Goal: Transaction & Acquisition: Purchase product/service

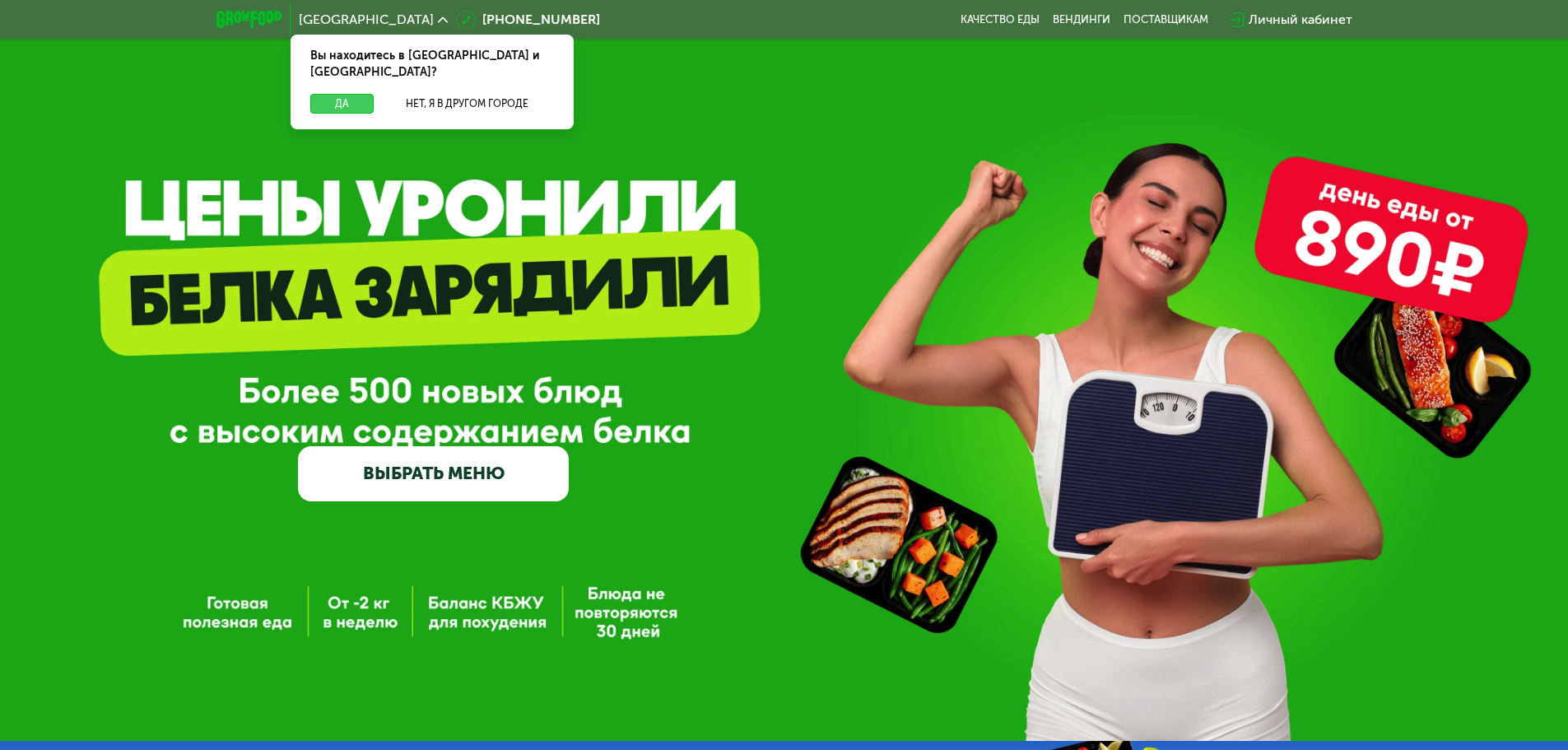
click at [335, 93] on button "Да" at bounding box center [342, 103] width 63 height 20
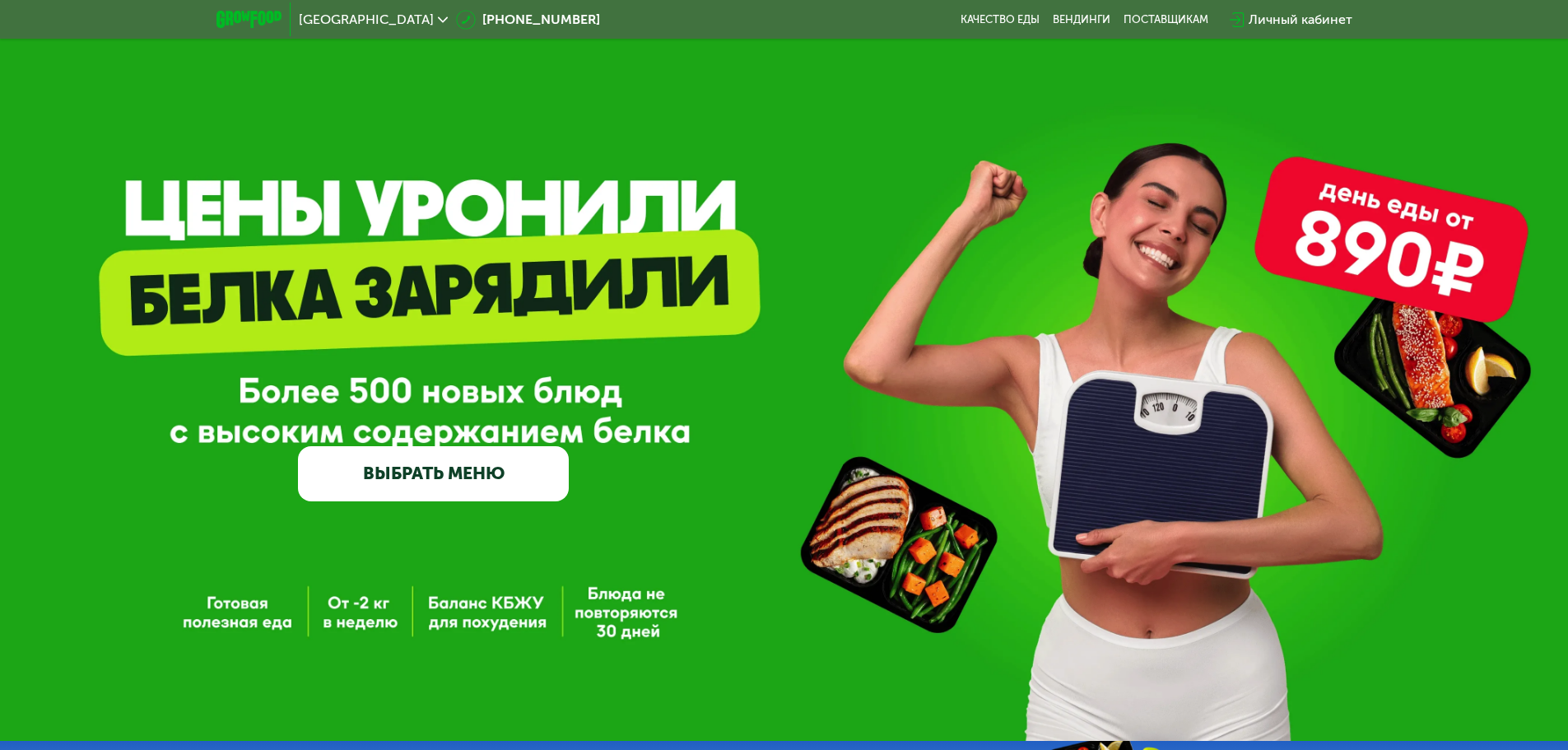
click at [506, 488] on link "ВЫБРАТЬ МЕНЮ" at bounding box center [433, 472] width 271 height 54
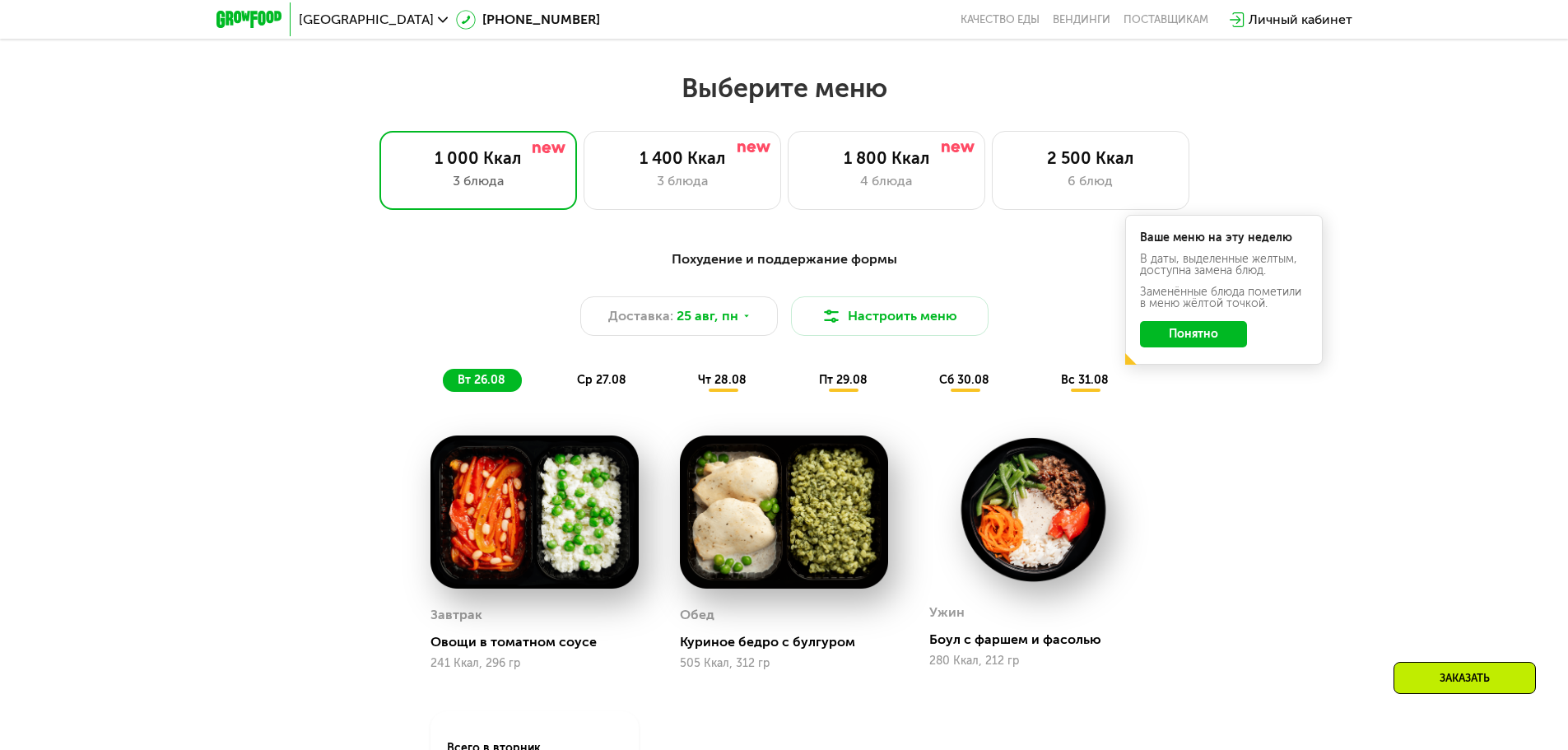
scroll to position [889, 0]
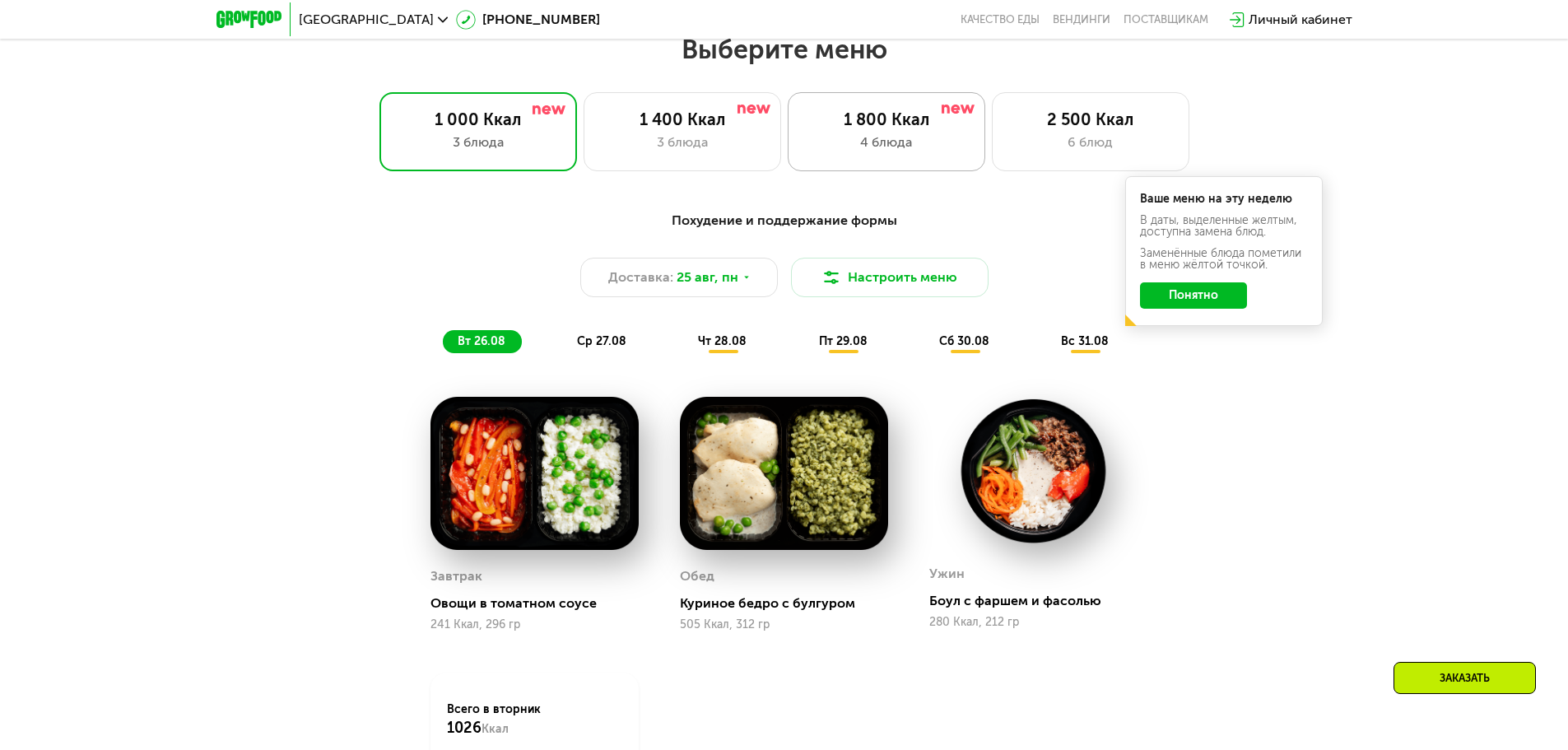
click at [992, 159] on div "1 800 Ккал 4 блюда" at bounding box center [1091, 132] width 198 height 79
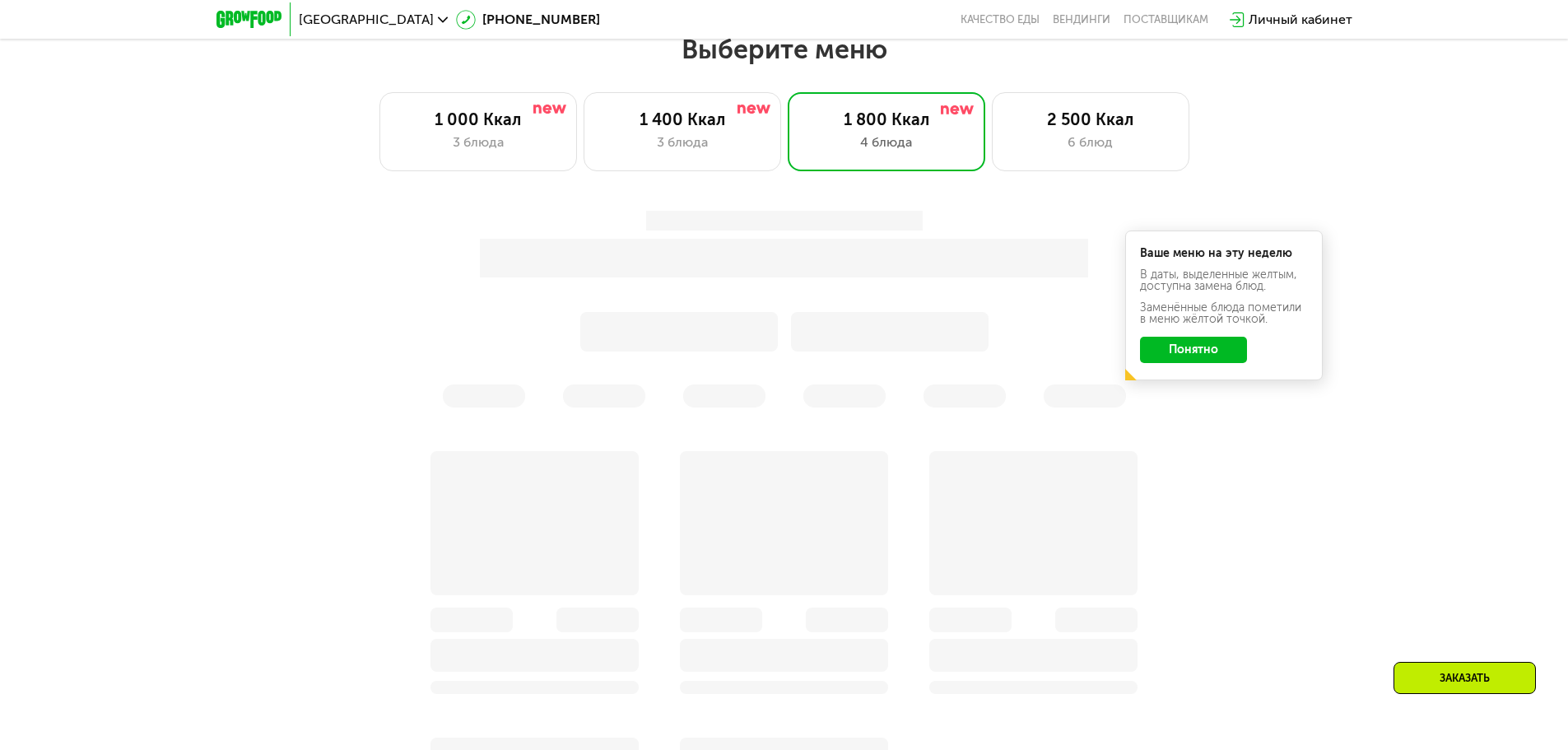
click at [1218, 356] on button "Понятно" at bounding box center [1193, 350] width 107 height 27
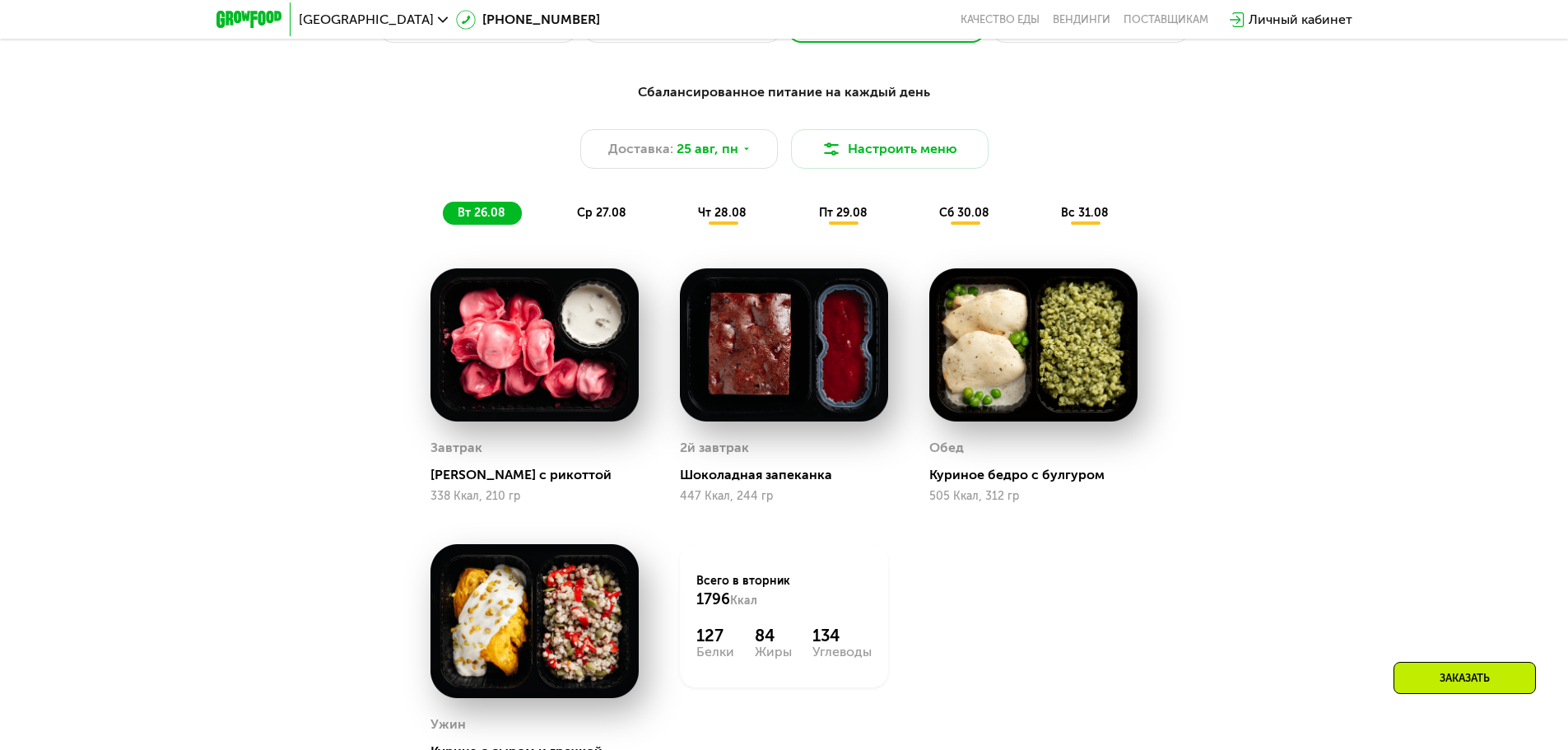
scroll to position [1053, 0]
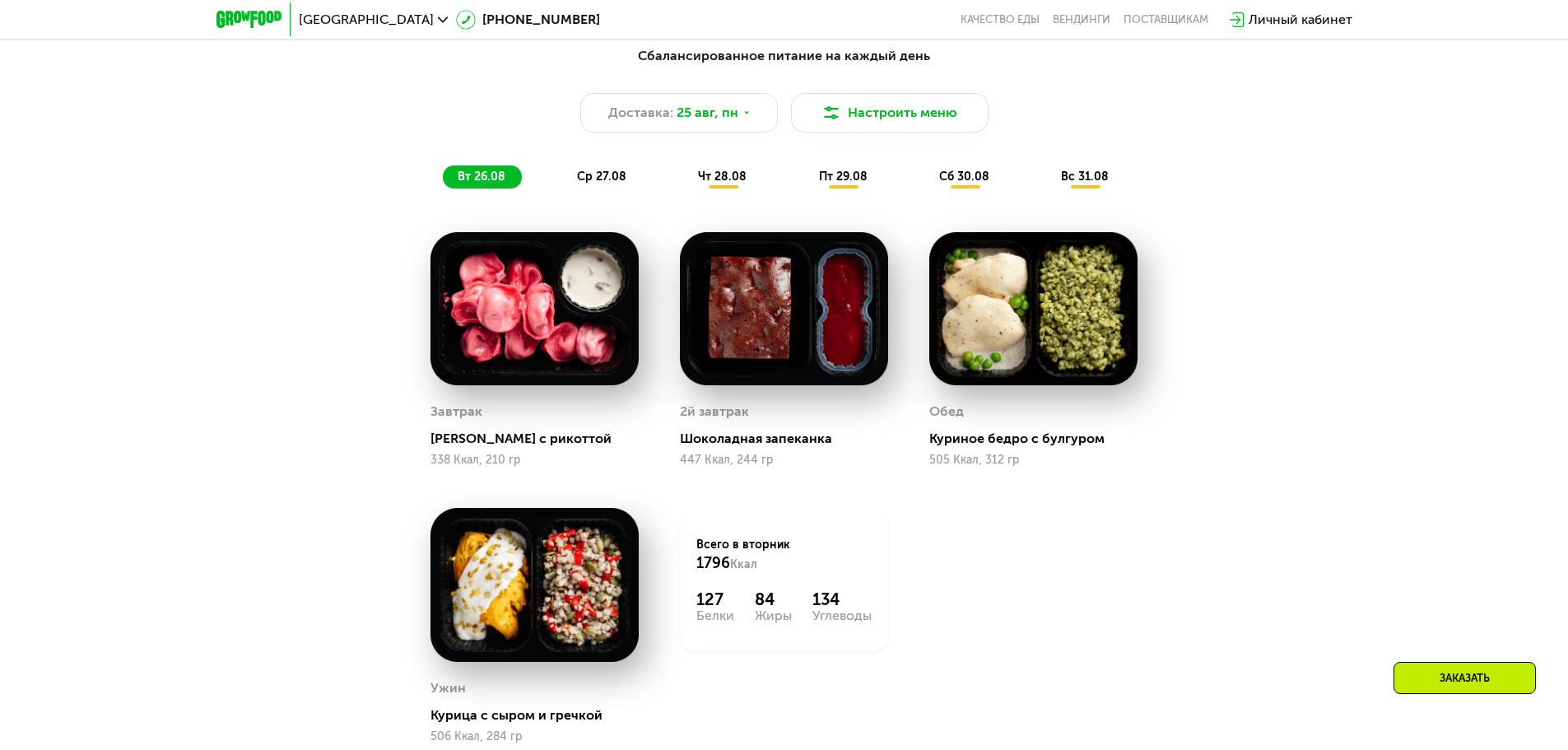
click at [683, 189] on div "ср 27.08" at bounding box center [723, 177] width 80 height 23
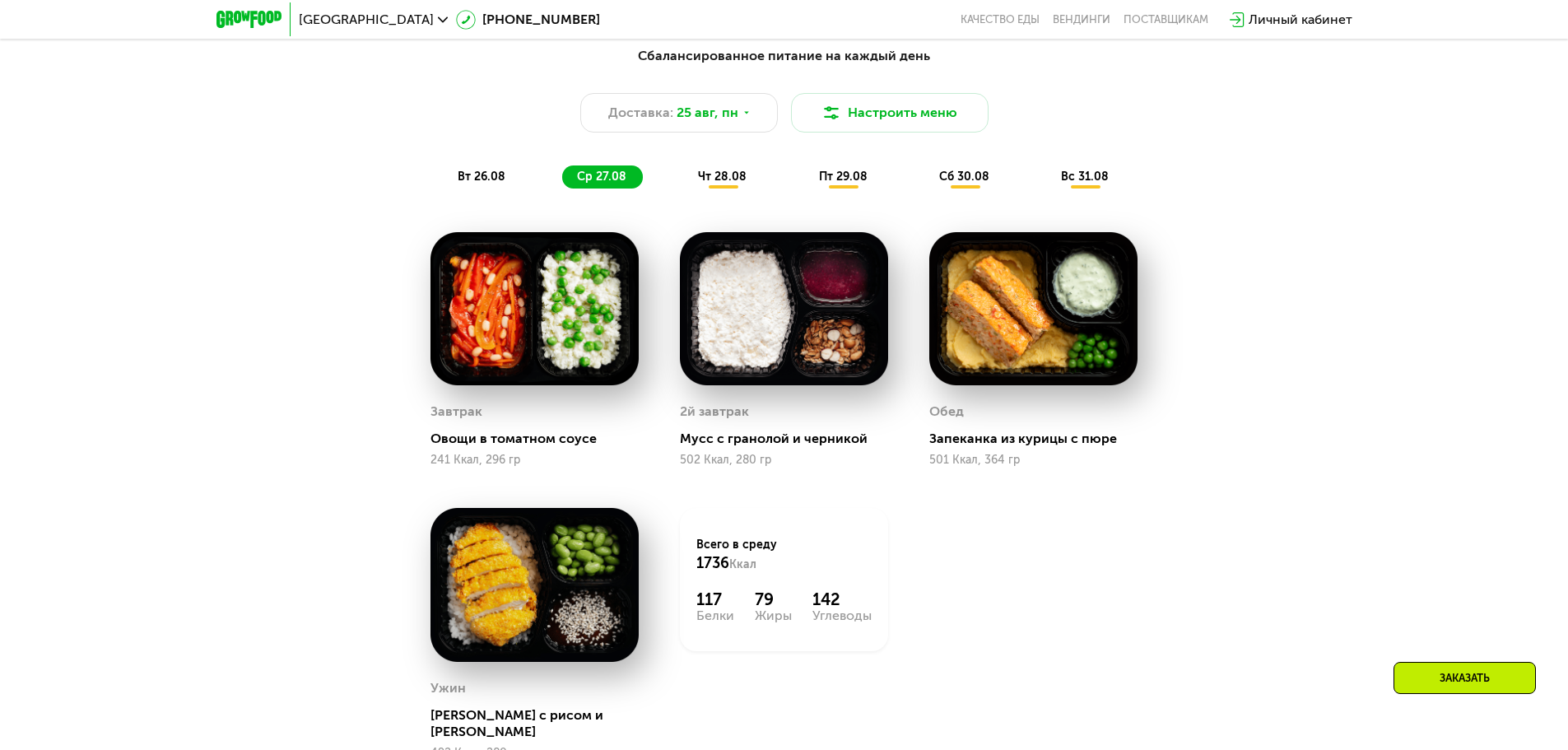
click at [731, 179] on span "чт 28.08" at bounding box center [722, 177] width 49 height 14
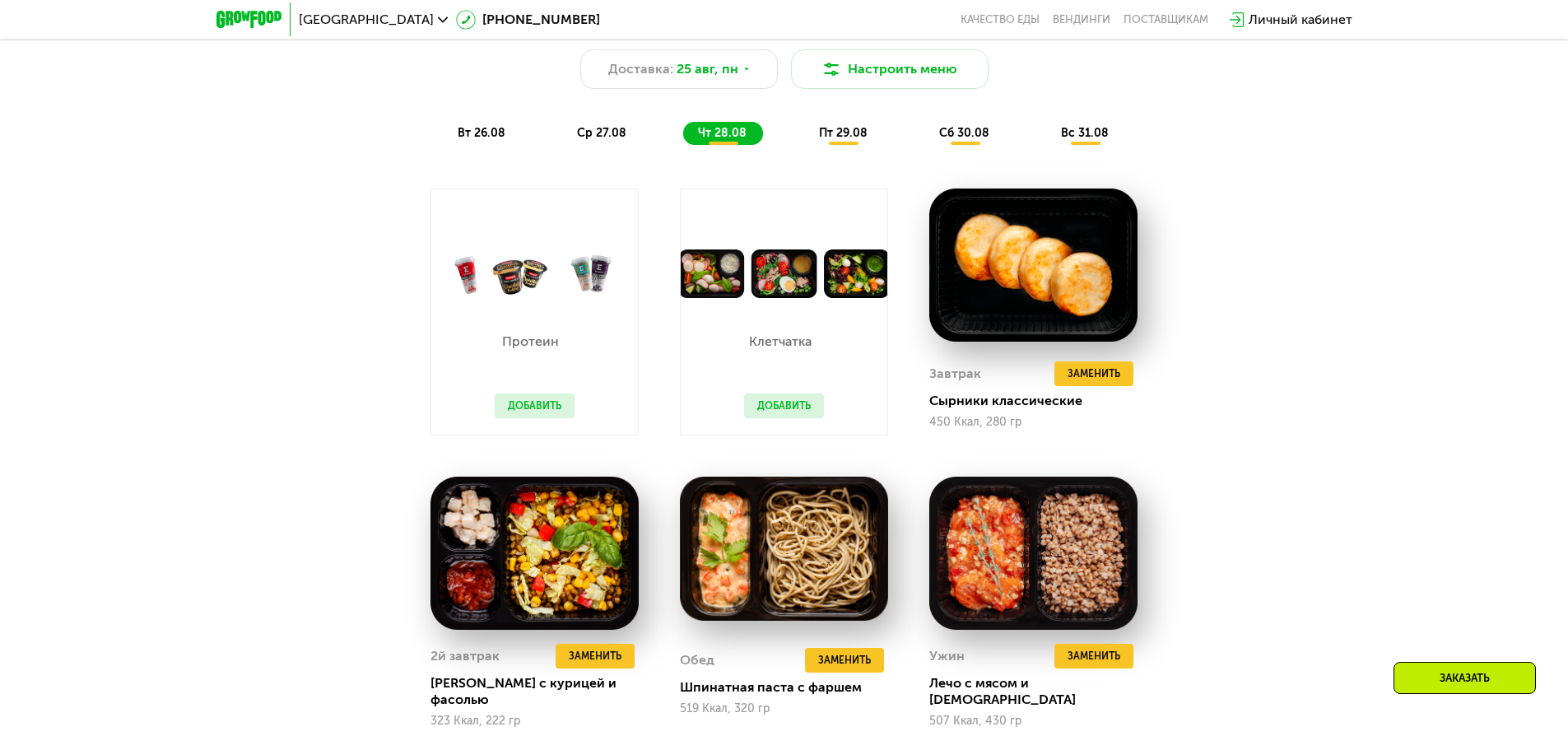
scroll to position [1136, 0]
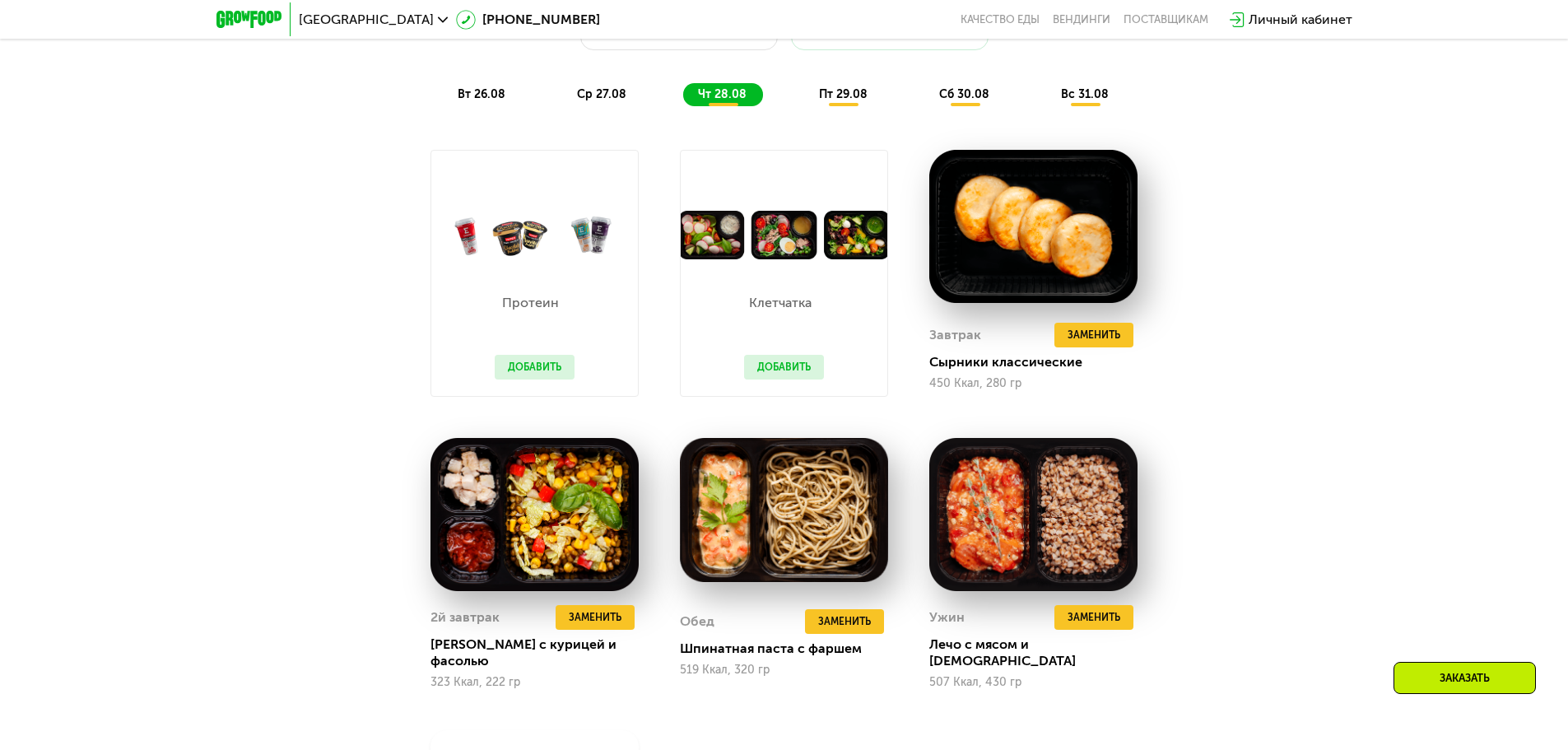
click at [852, 101] on span "пт 29.08" at bounding box center [843, 94] width 49 height 14
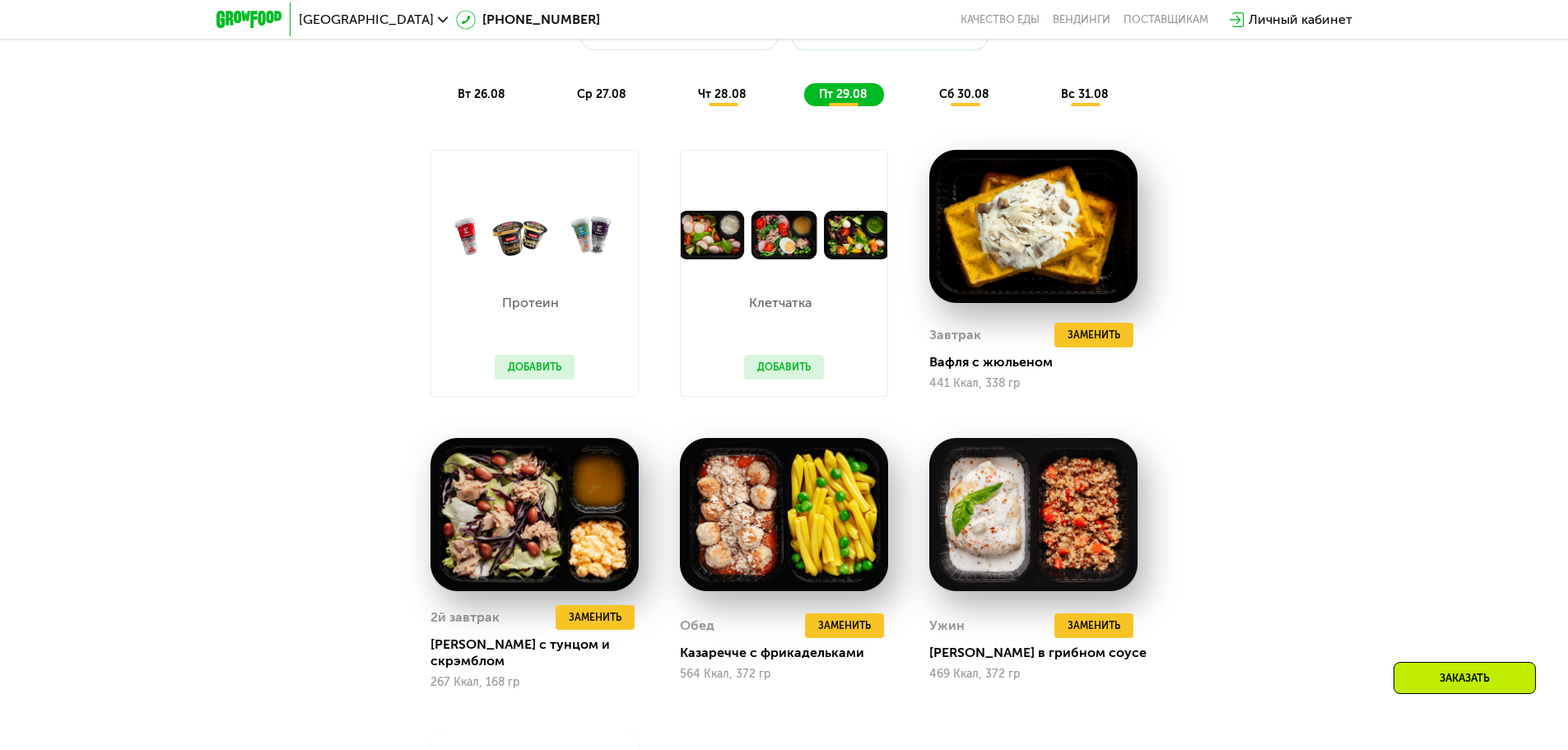
click at [961, 101] on span "сб 30.08" at bounding box center [964, 94] width 50 height 14
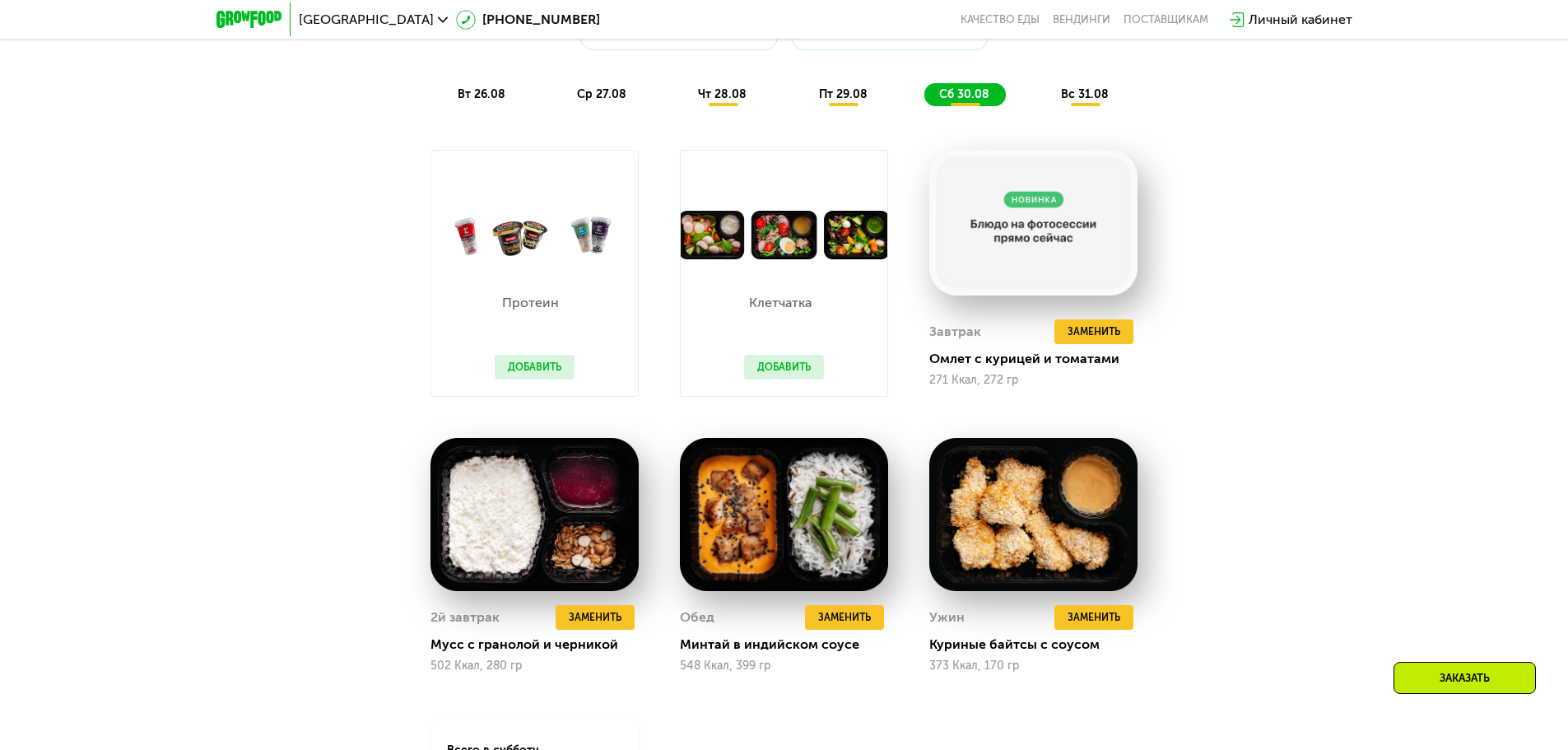
drag, startPoint x: 478, startPoint y: 103, endPoint x: 544, endPoint y: 117, distance: 67.5
click at [478, 101] on span "вт 26.08" at bounding box center [481, 94] width 48 height 14
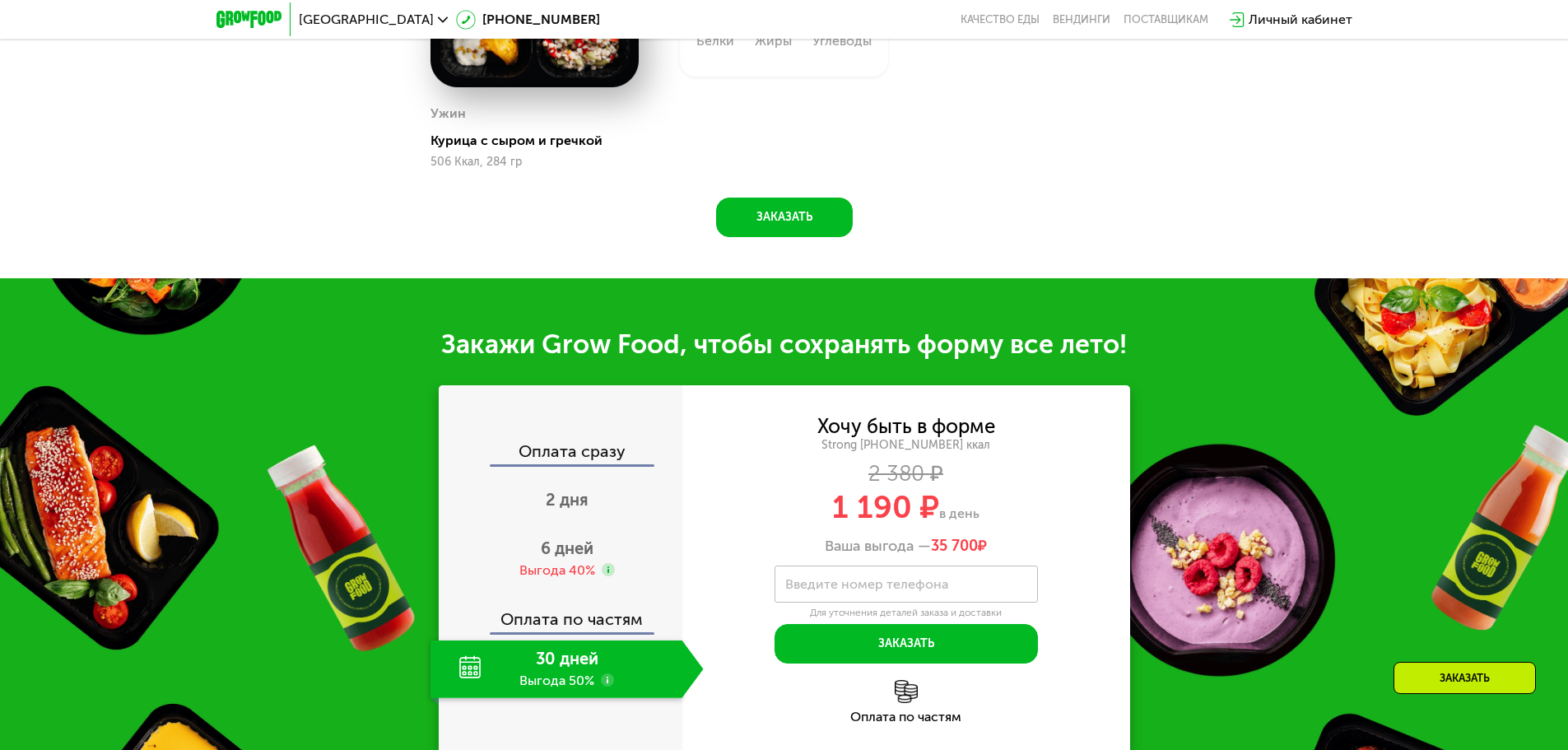
scroll to position [1547, 0]
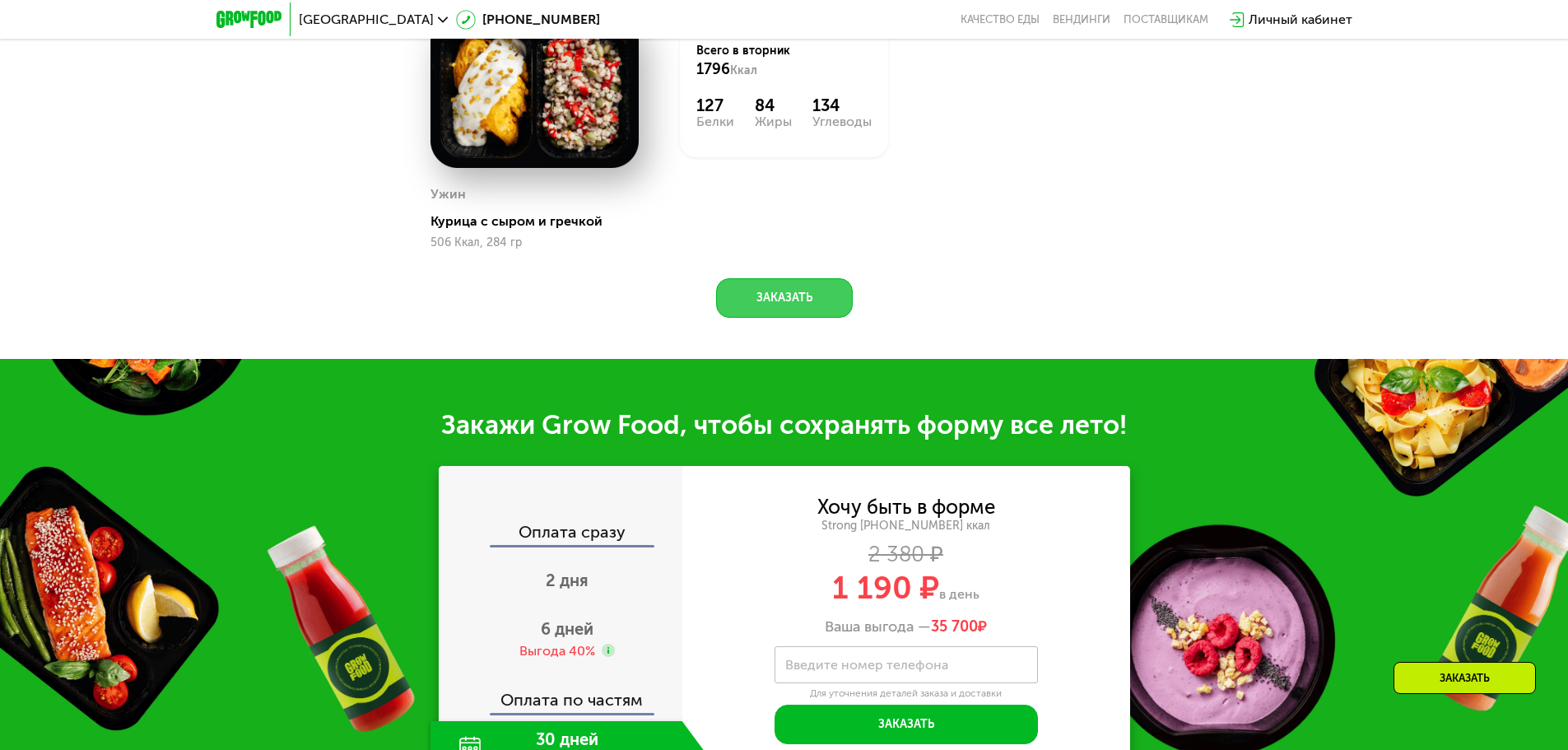
click at [778, 311] on button "Заказать" at bounding box center [785, 298] width 137 height 39
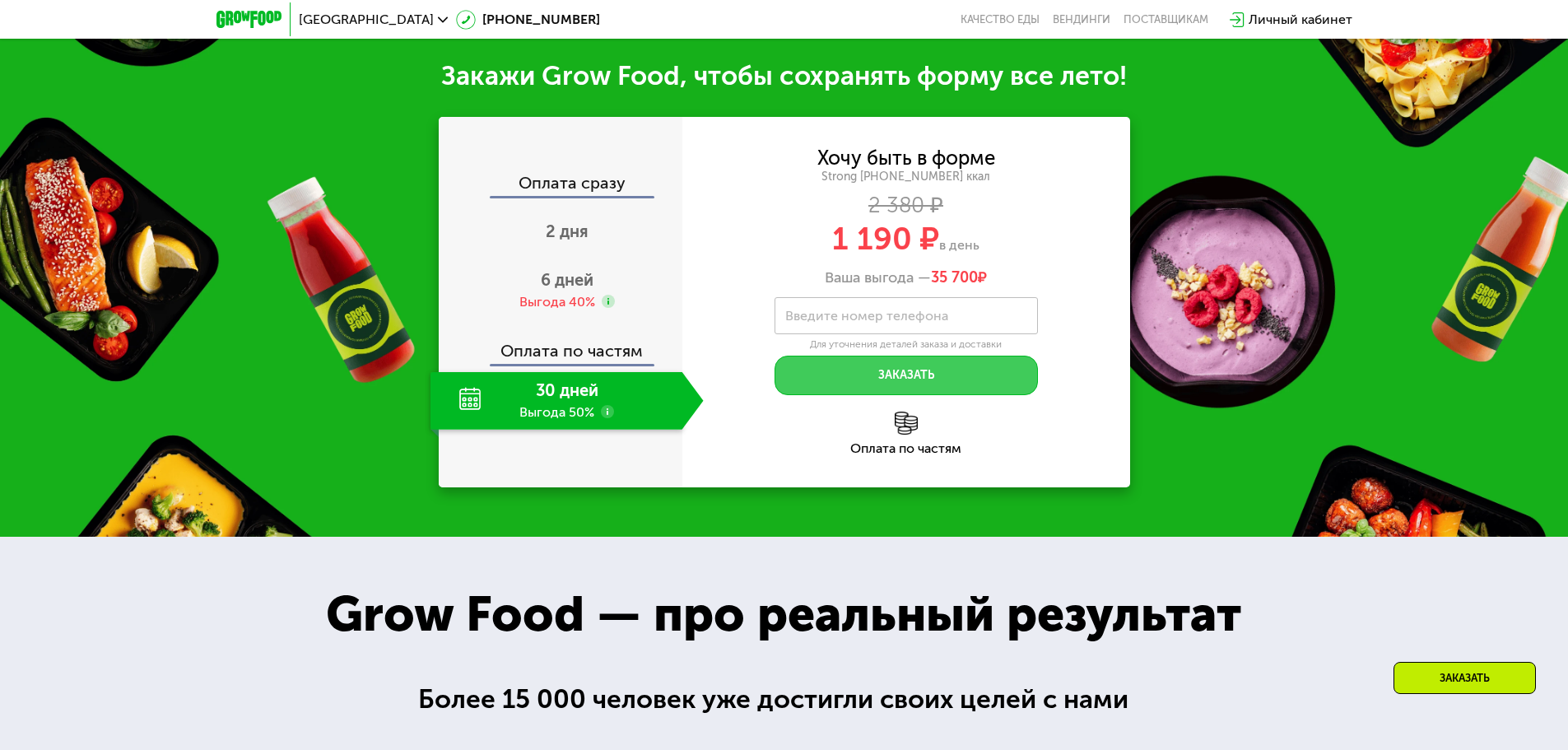
scroll to position [1912, 0]
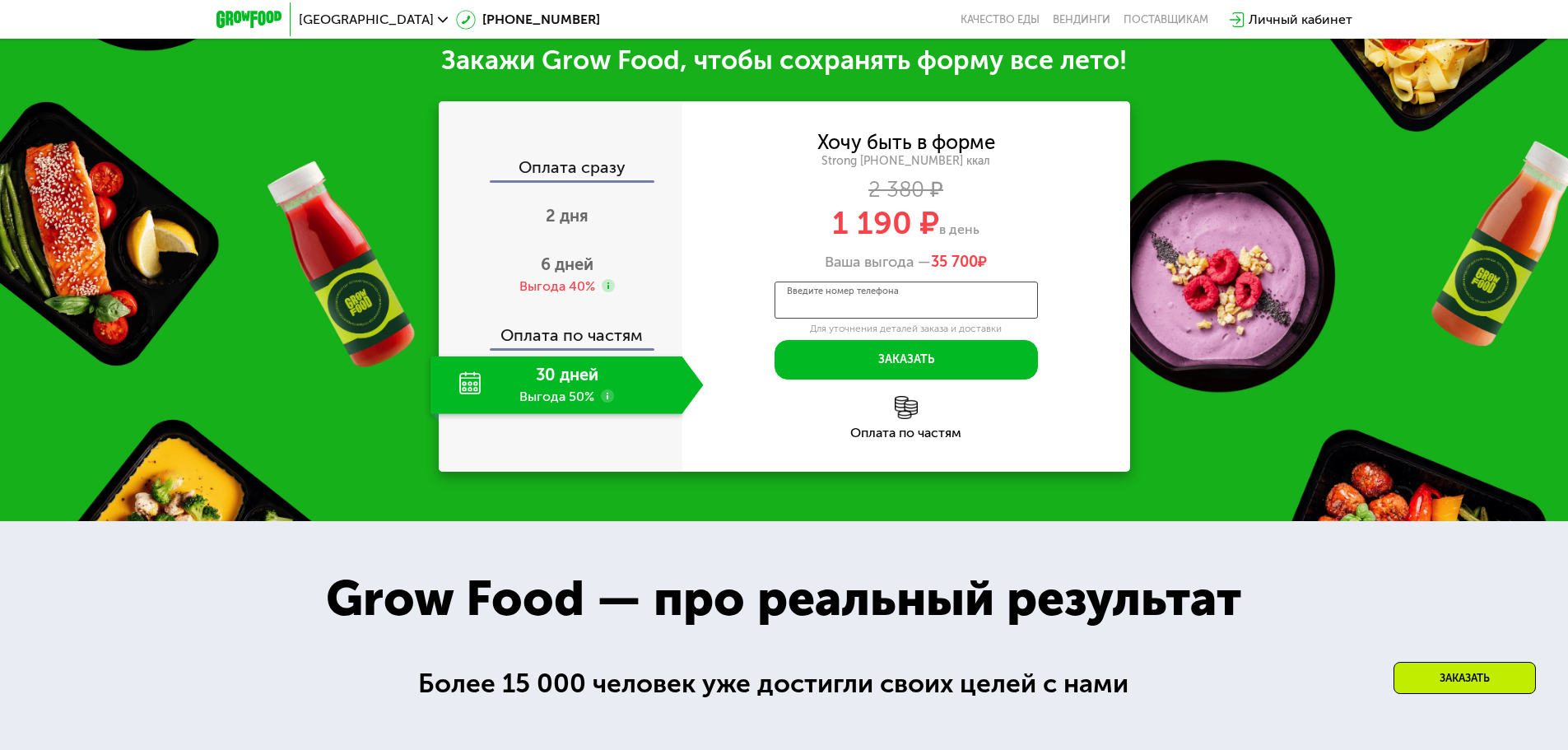
click at [827, 290] on input "Введите номер телефона" at bounding box center [906, 300] width 263 height 37
type input "**********"
click at [566, 225] on span "2 дня" at bounding box center [567, 215] width 43 height 20
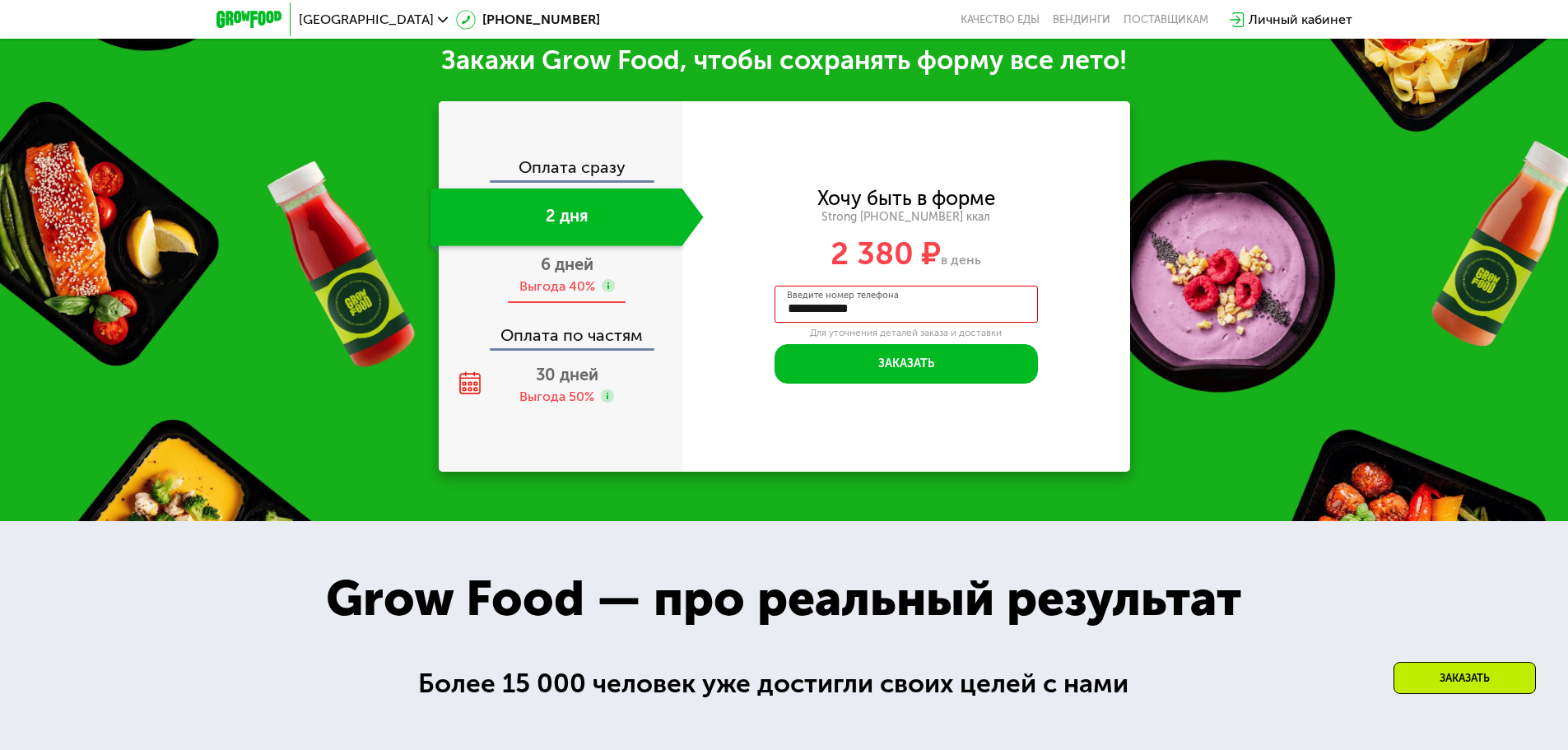
click at [567, 265] on span "6 дней" at bounding box center [567, 264] width 53 height 20
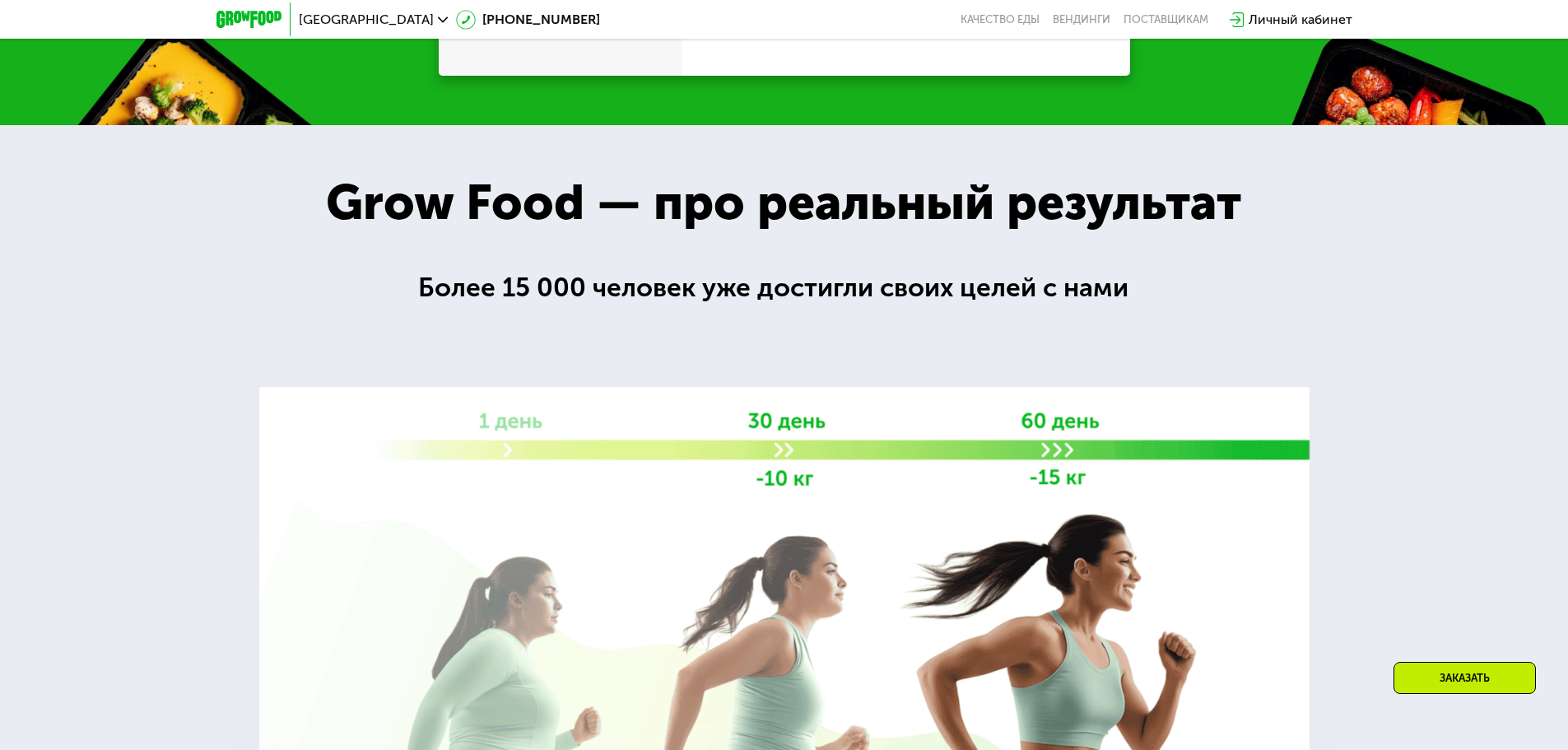
scroll to position [1731, 0]
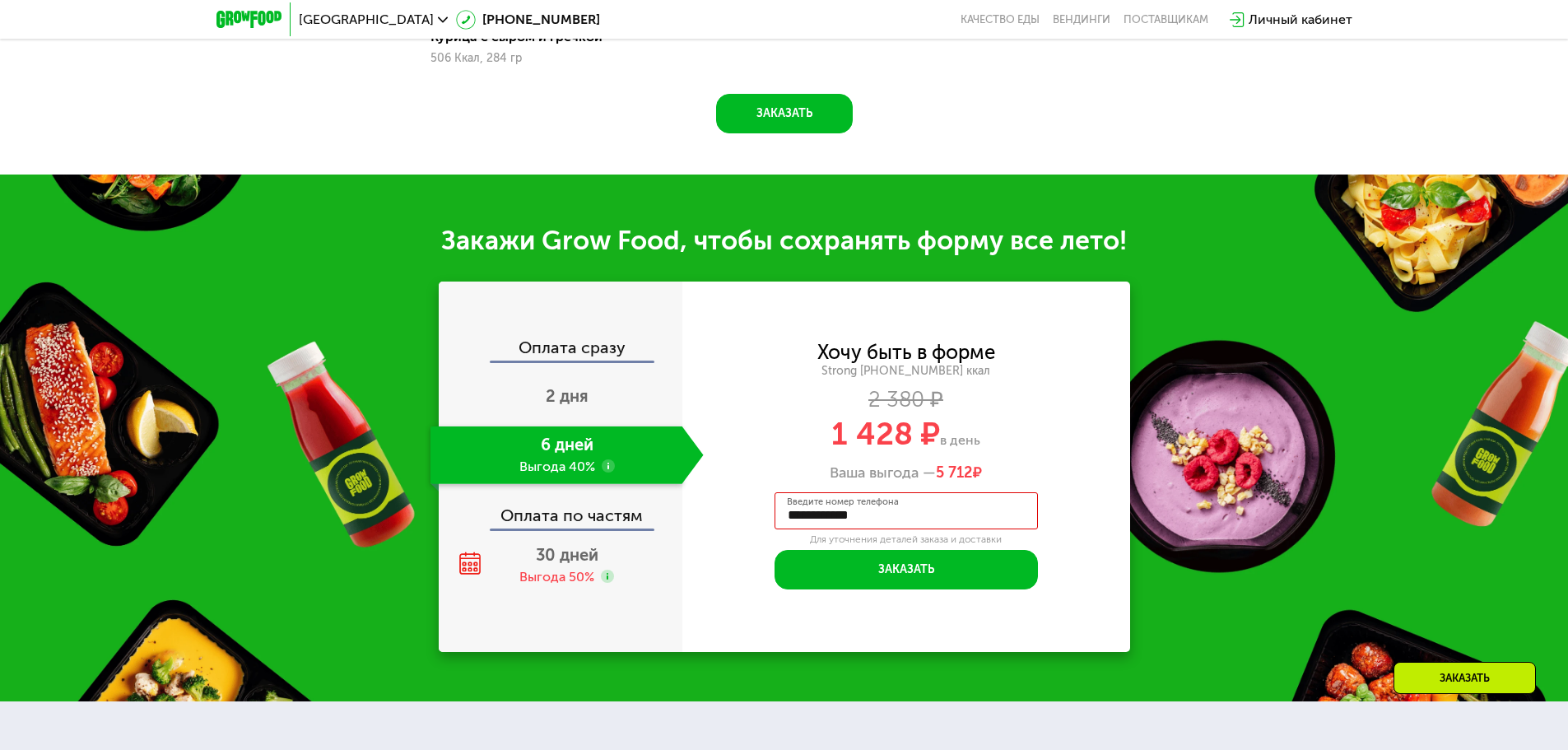
click at [619, 351] on div "Оплата сразу" at bounding box center [562, 350] width 242 height 21
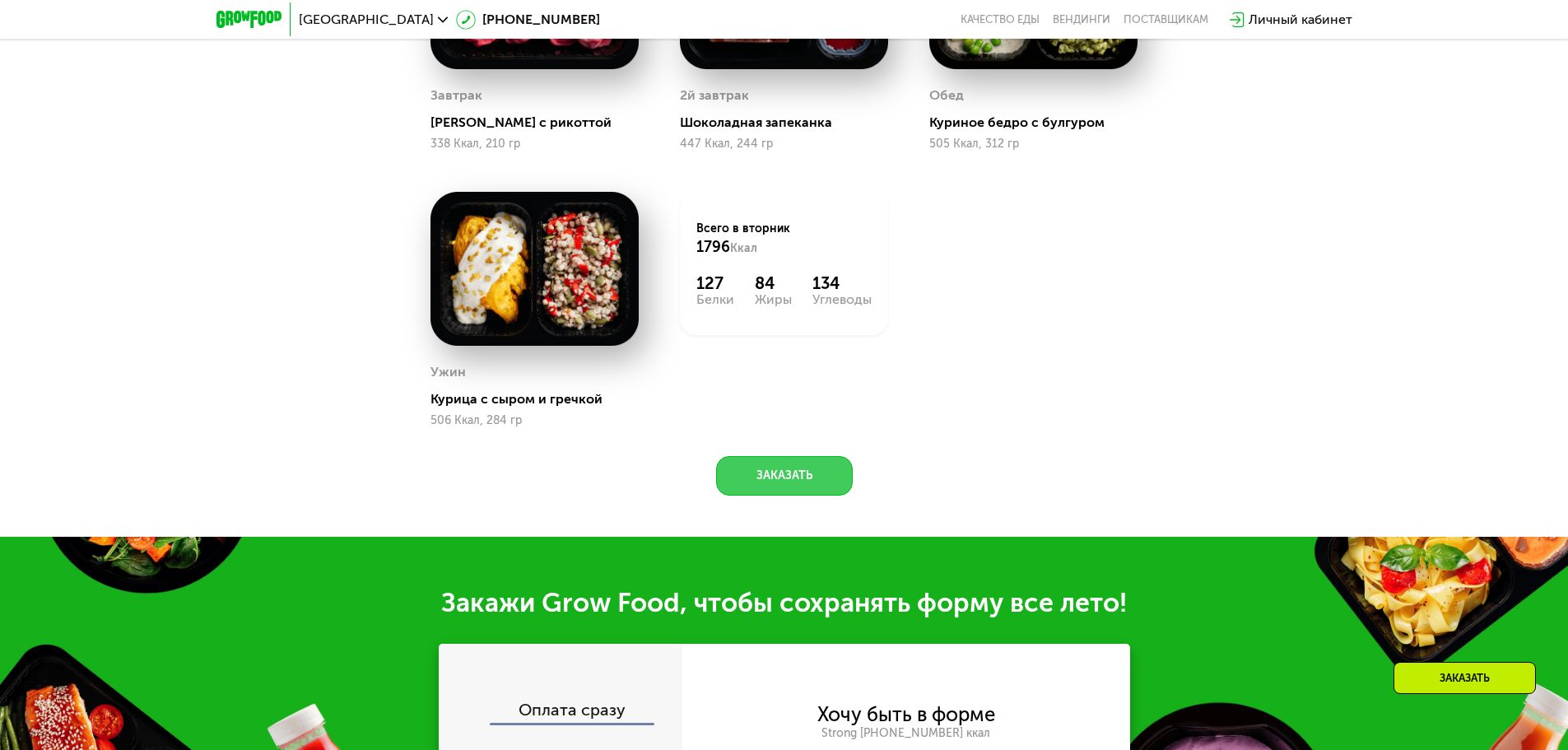
scroll to position [1402, 0]
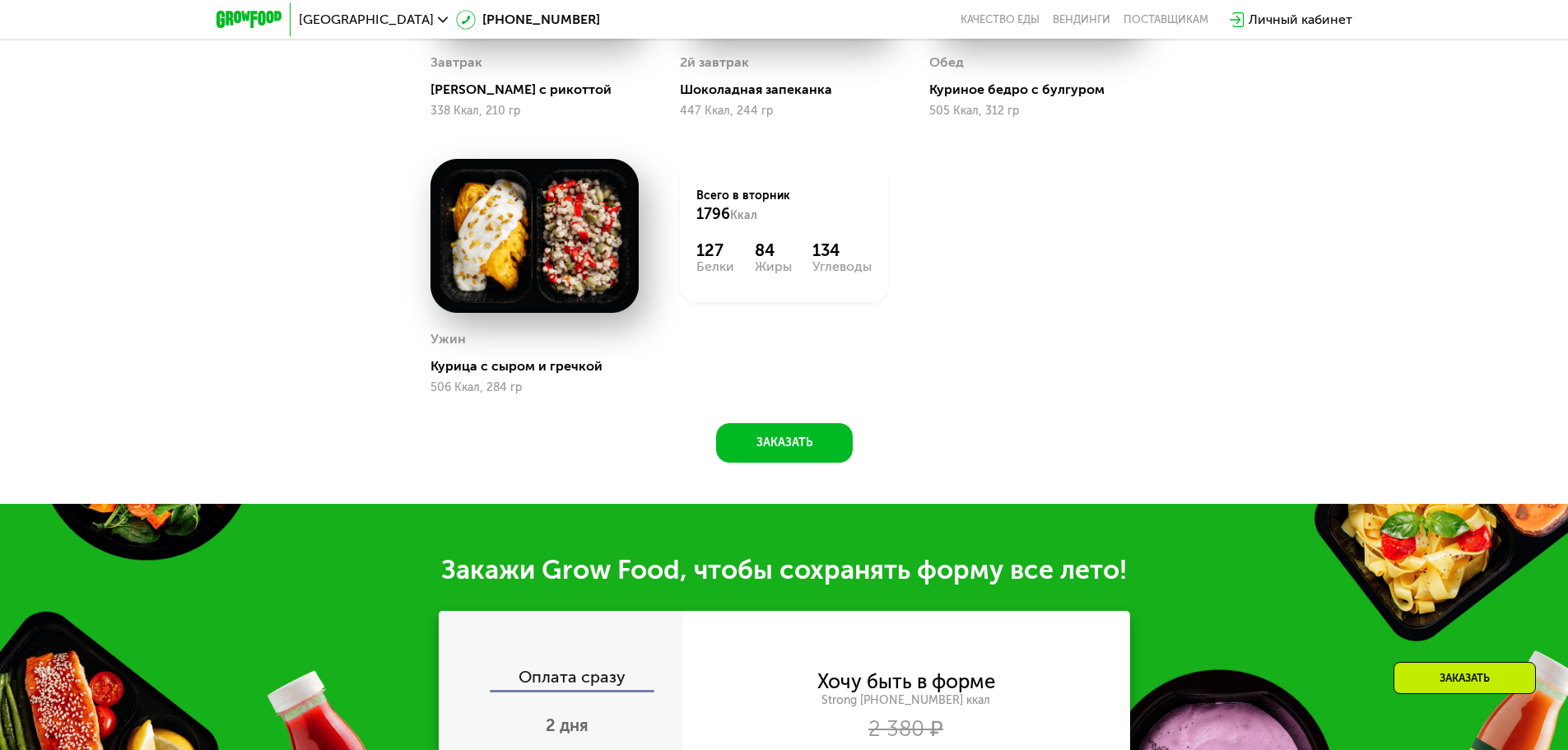
click at [1506, 686] on div "Заказать" at bounding box center [1465, 678] width 142 height 32
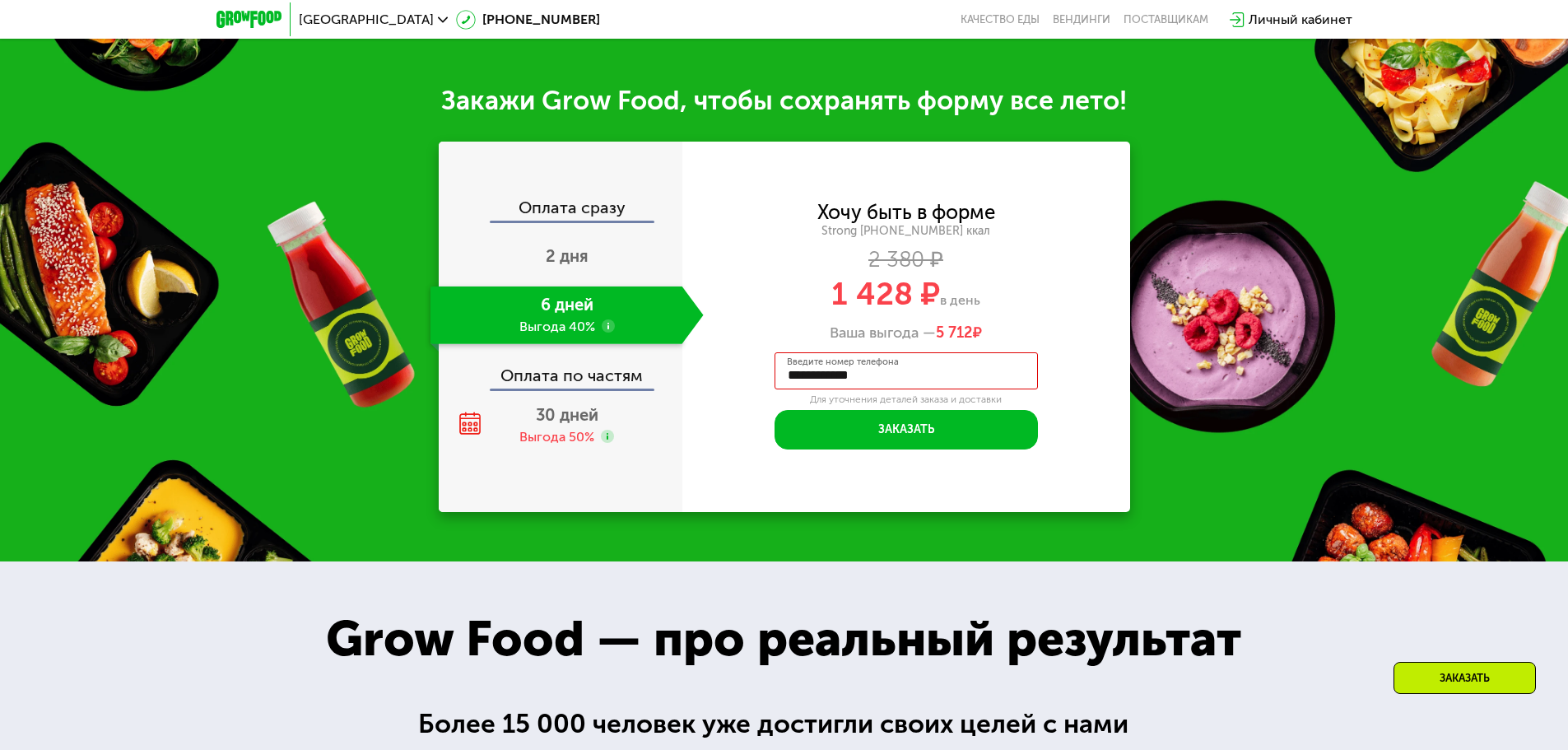
scroll to position [1912, 0]
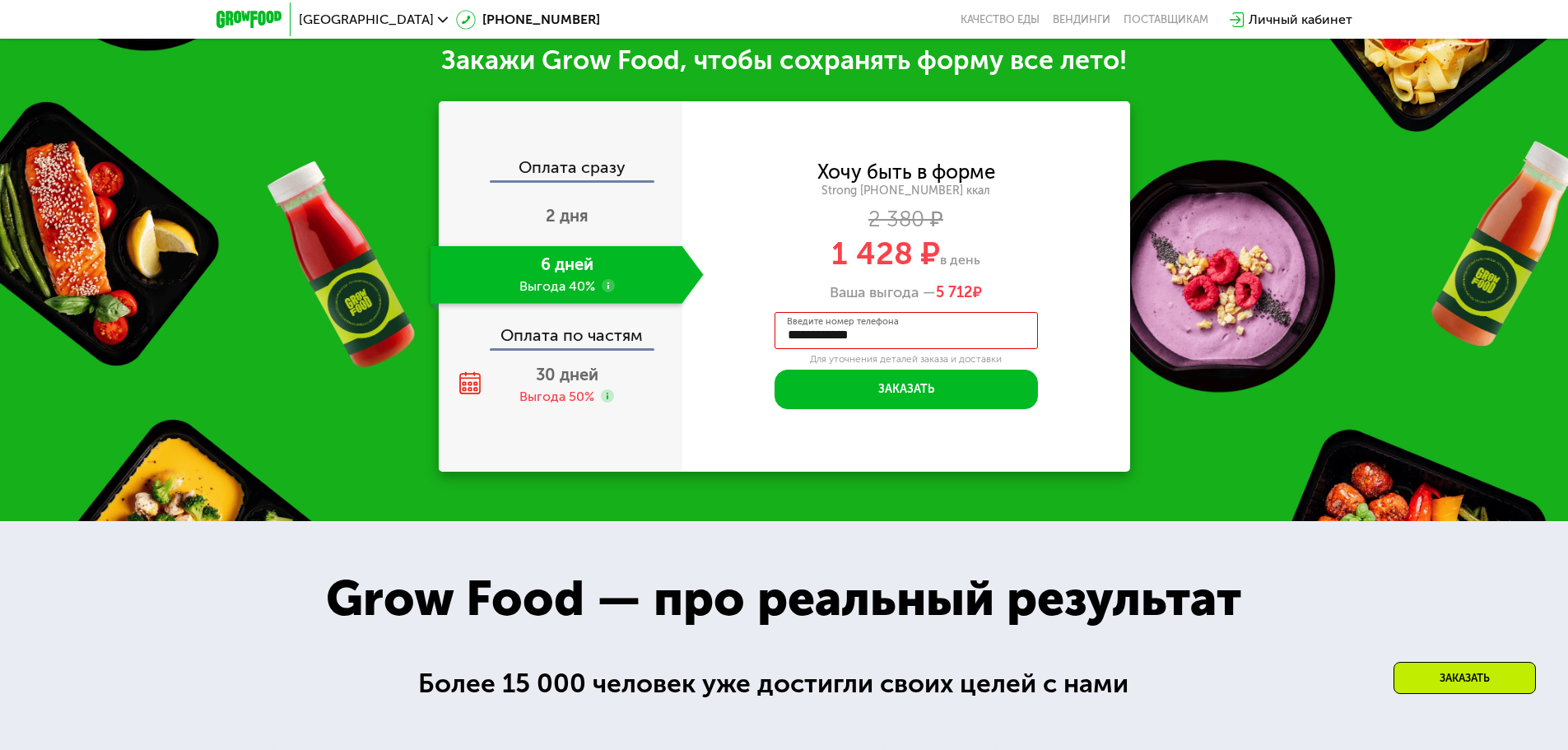
click at [610, 290] on use at bounding box center [608, 286] width 13 height 13
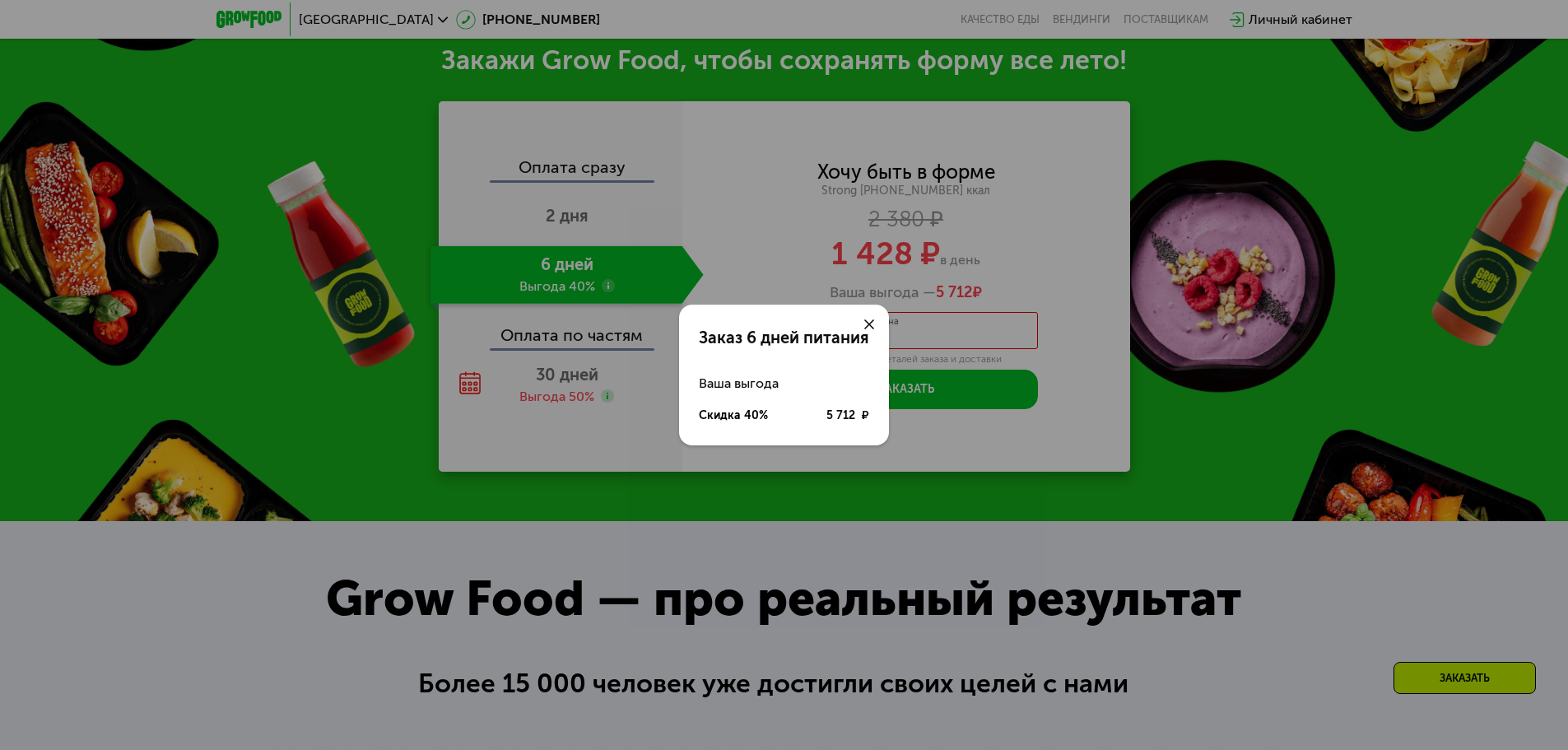
click at [869, 326] on use at bounding box center [869, 324] width 10 height 10
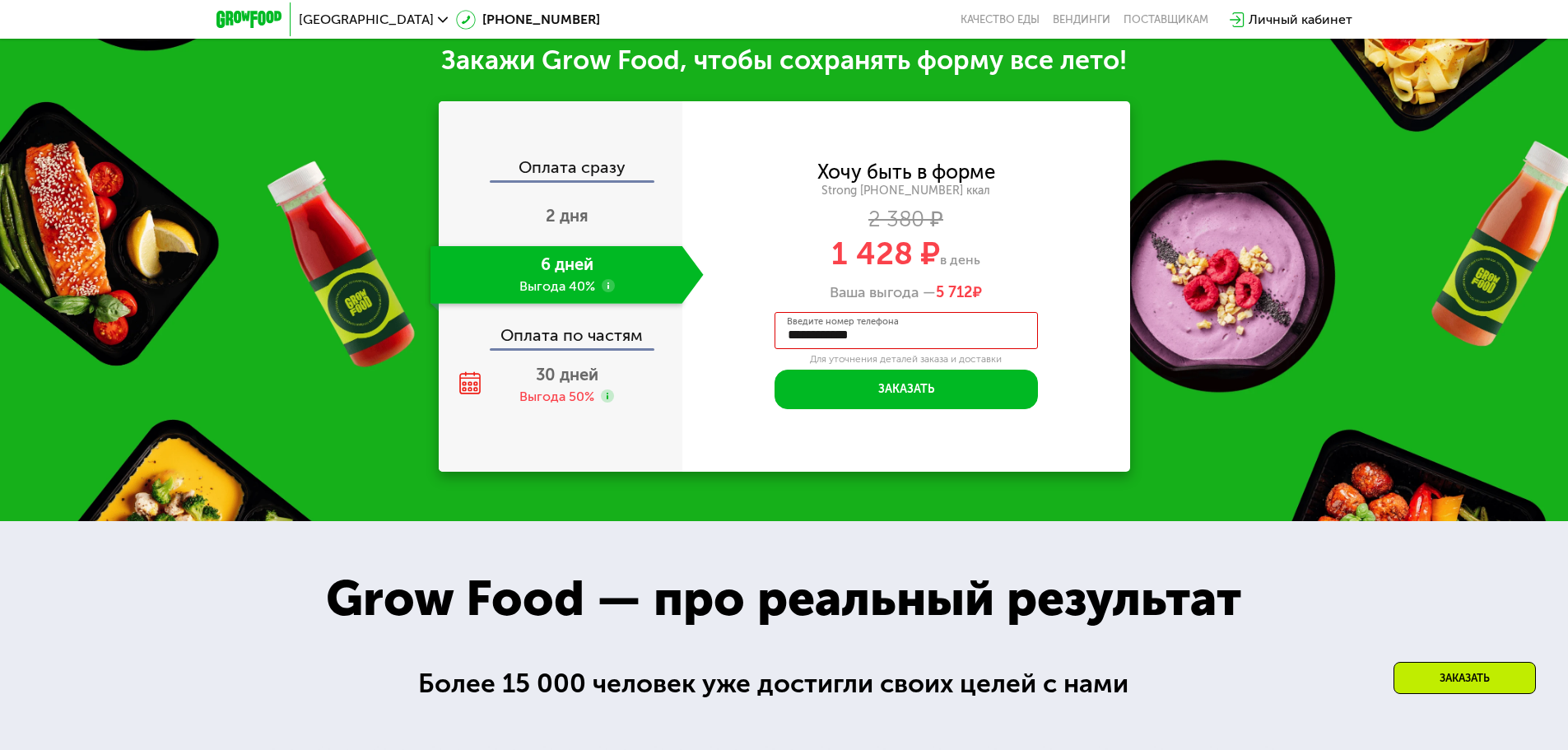
click at [961, 302] on span "5 712" at bounding box center [955, 292] width 37 height 18
click at [613, 214] on div "2 дня" at bounding box center [567, 217] width 273 height 58
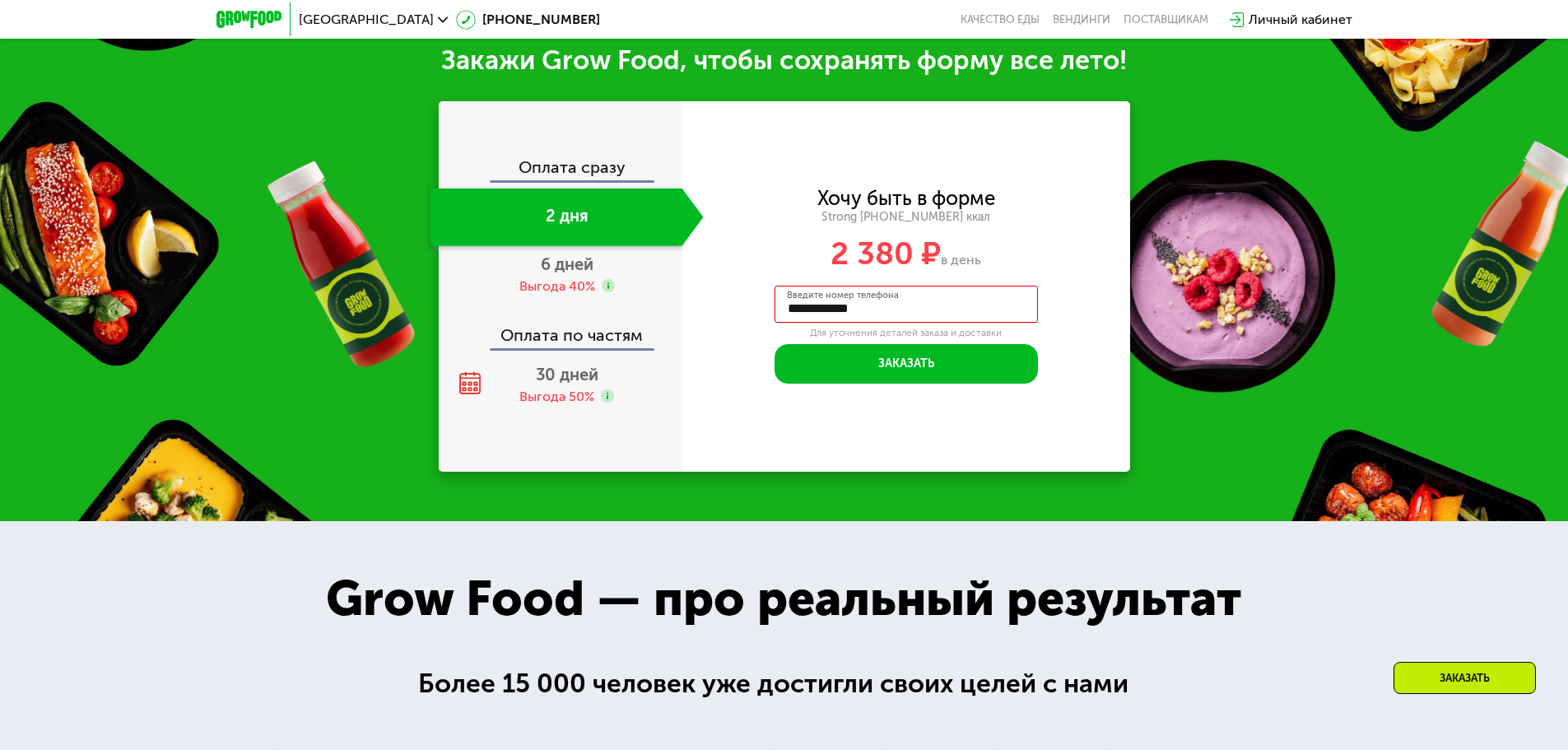
click at [592, 180] on div "Оплата сразу" at bounding box center [562, 170] width 242 height 21
